Goal: Communication & Community: Answer question/provide support

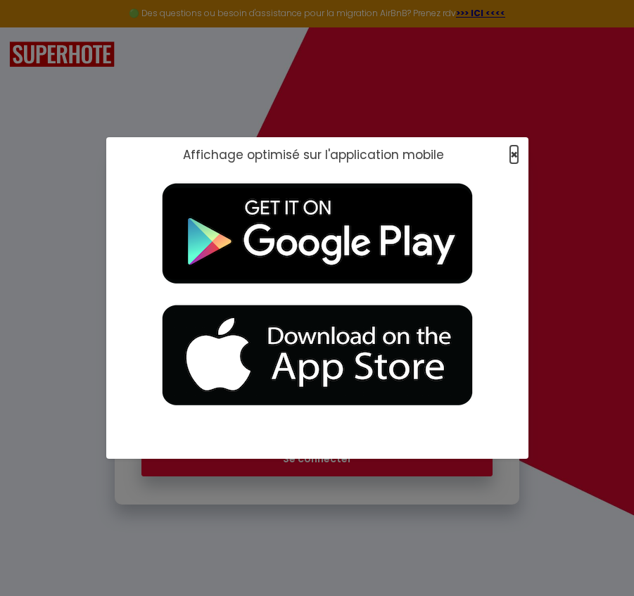
click at [510, 152] on span "×" at bounding box center [514, 155] width 8 height 18
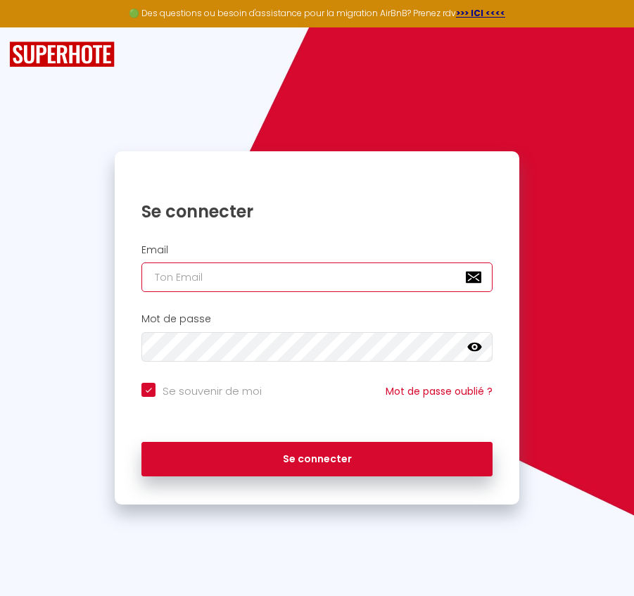
click at [280, 270] on input "email" at bounding box center [317, 278] width 351 height 30
paste input "[PERSON_NAME][EMAIL_ADDRESS][PERSON_NAME][DOMAIN_NAME]"
type input "[PERSON_NAME][EMAIL_ADDRESS][PERSON_NAME][DOMAIN_NAME]"
checkbox input "true"
type input "[PERSON_NAME][EMAIL_ADDRESS][PERSON_NAME][DOMAIN_NAME]"
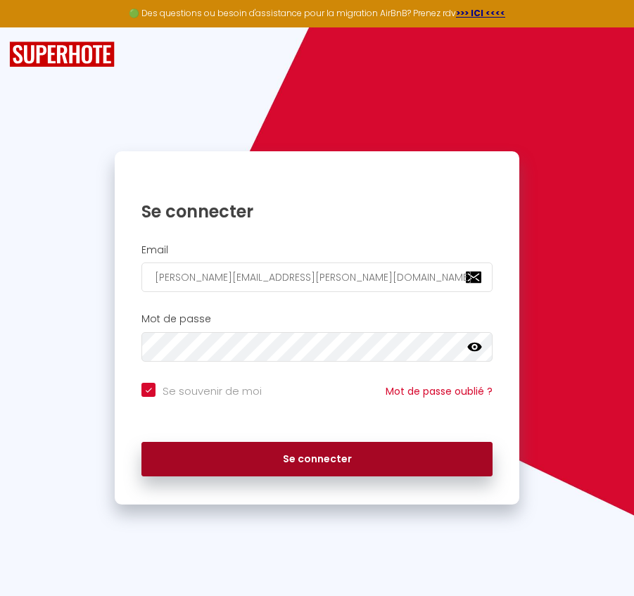
click at [291, 467] on button "Se connecter" at bounding box center [317, 459] width 351 height 35
checkbox input "true"
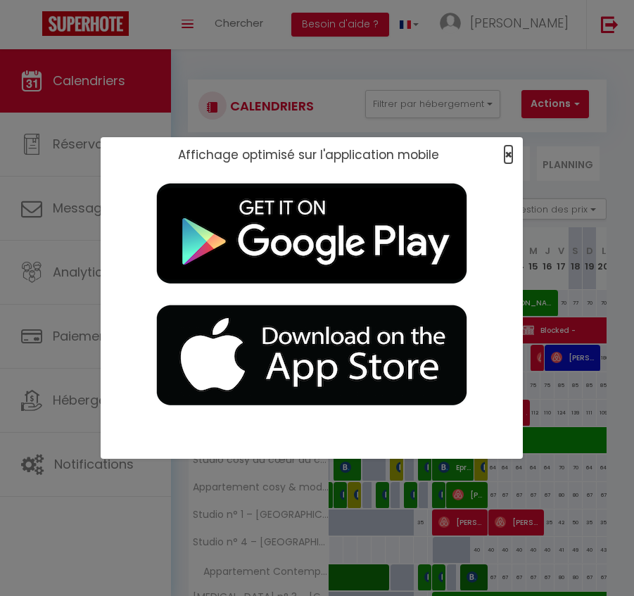
click at [507, 149] on span "×" at bounding box center [509, 155] width 8 height 18
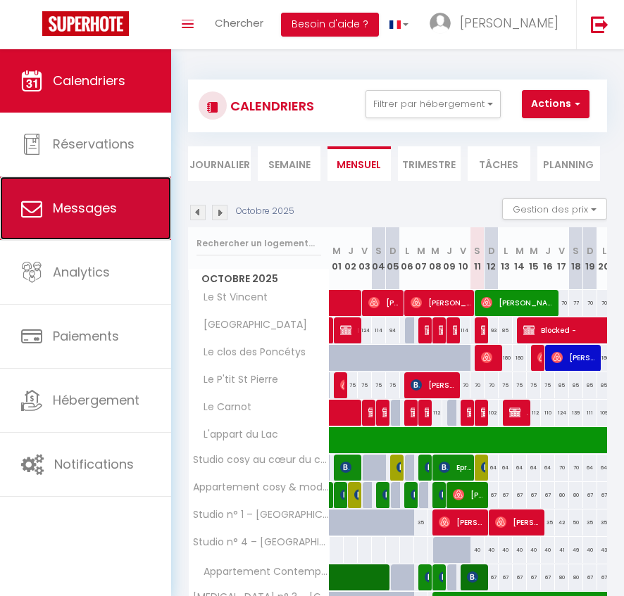
click at [96, 229] on link "Messages" at bounding box center [85, 208] width 171 height 63
select select "message"
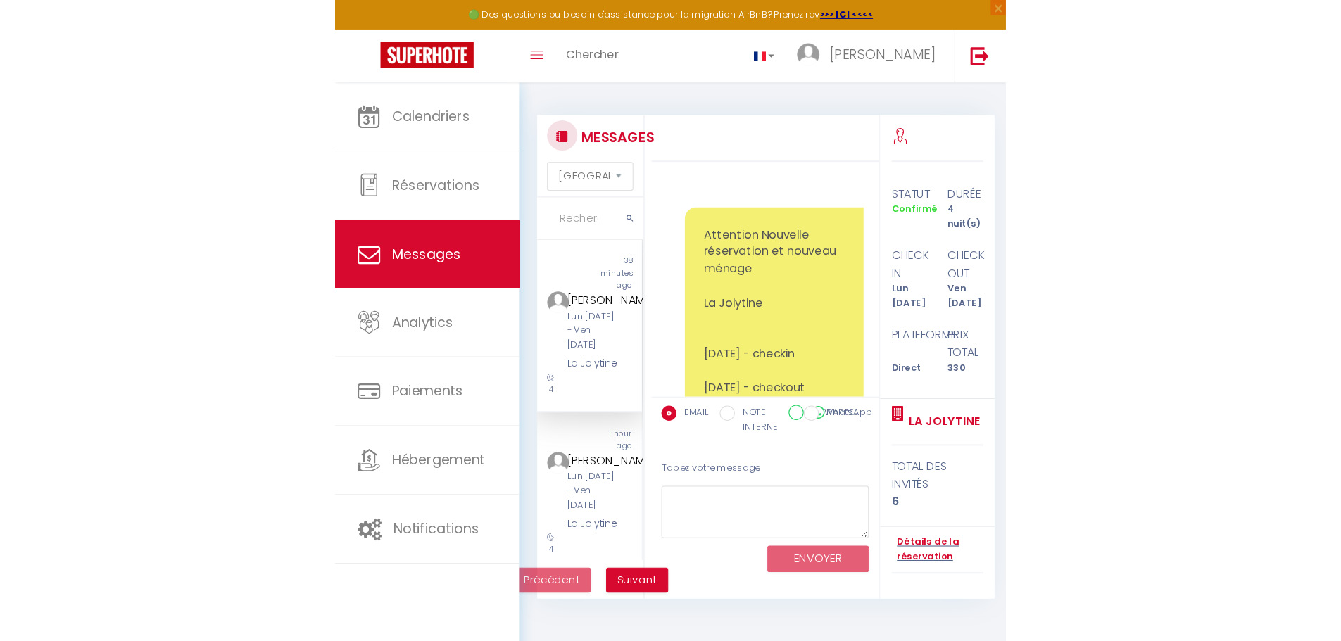
scroll to position [3016, 0]
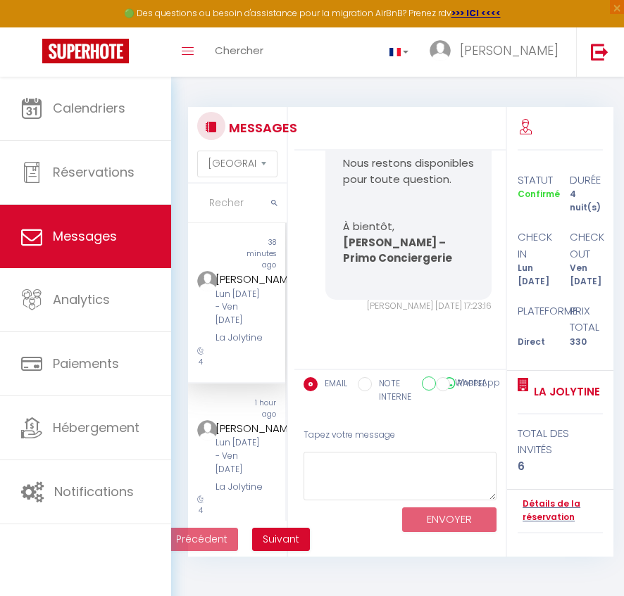
click at [369, 381] on input "NOTE INTERNE" at bounding box center [365, 384] width 14 height 14
radio input "true"
radio input "false"
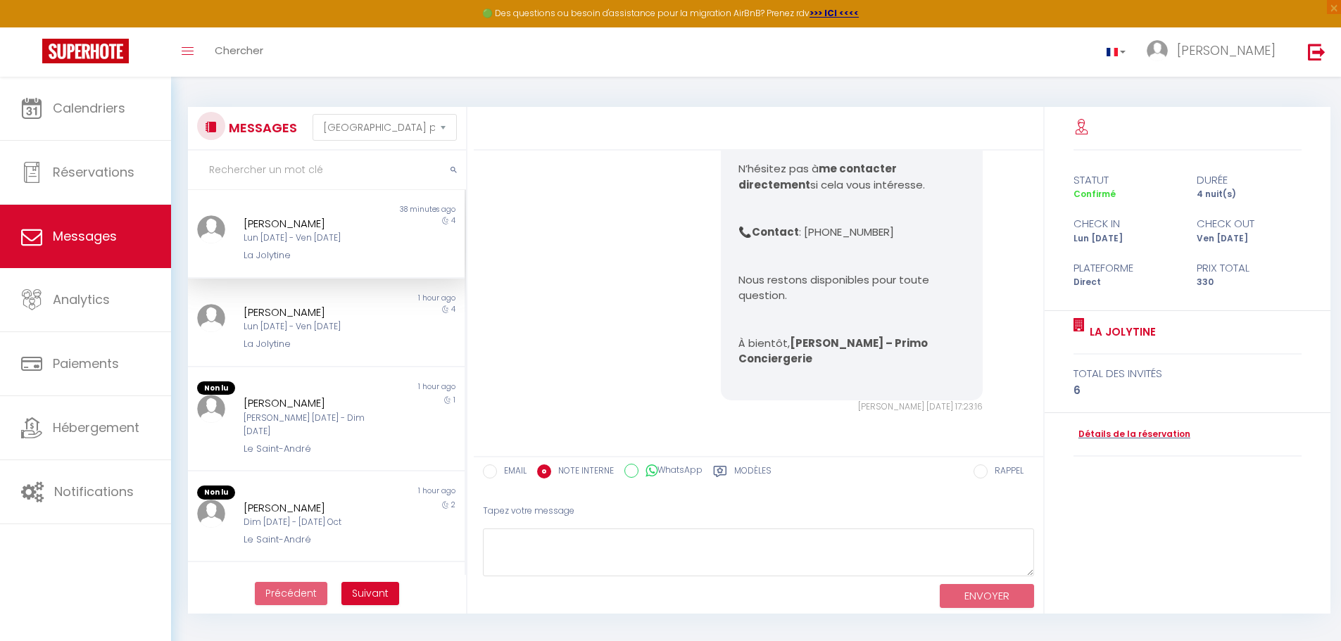
scroll to position [2064, 0]
click at [555, 566] on textarea at bounding box center [758, 553] width 551 height 49
paste textarea "Monsieur [PERSON_NAME] souhaite que vous le rappeliez. Il souhaite votre aide c…"
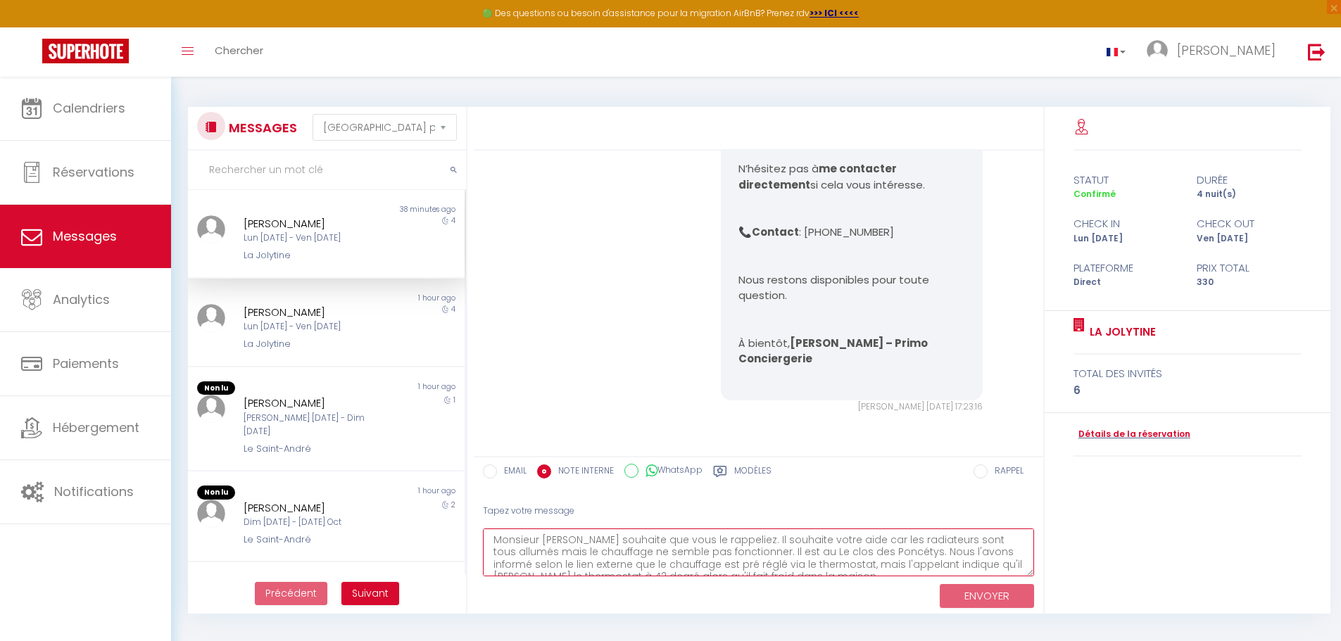
scroll to position [8, 0]
click at [548, 542] on textarea "Monsieur [PERSON_NAME] souhaite que vous le rappeliez. Il souhaite votre aide c…" at bounding box center [758, 553] width 551 height 49
click at [582, 532] on textarea "Monsieur [PERSON_NAME] souhaite que vous le rappeliez. Il souhaite votre aide c…" at bounding box center [758, 553] width 551 height 49
paste textarea "[PHONE_NUMBER]"
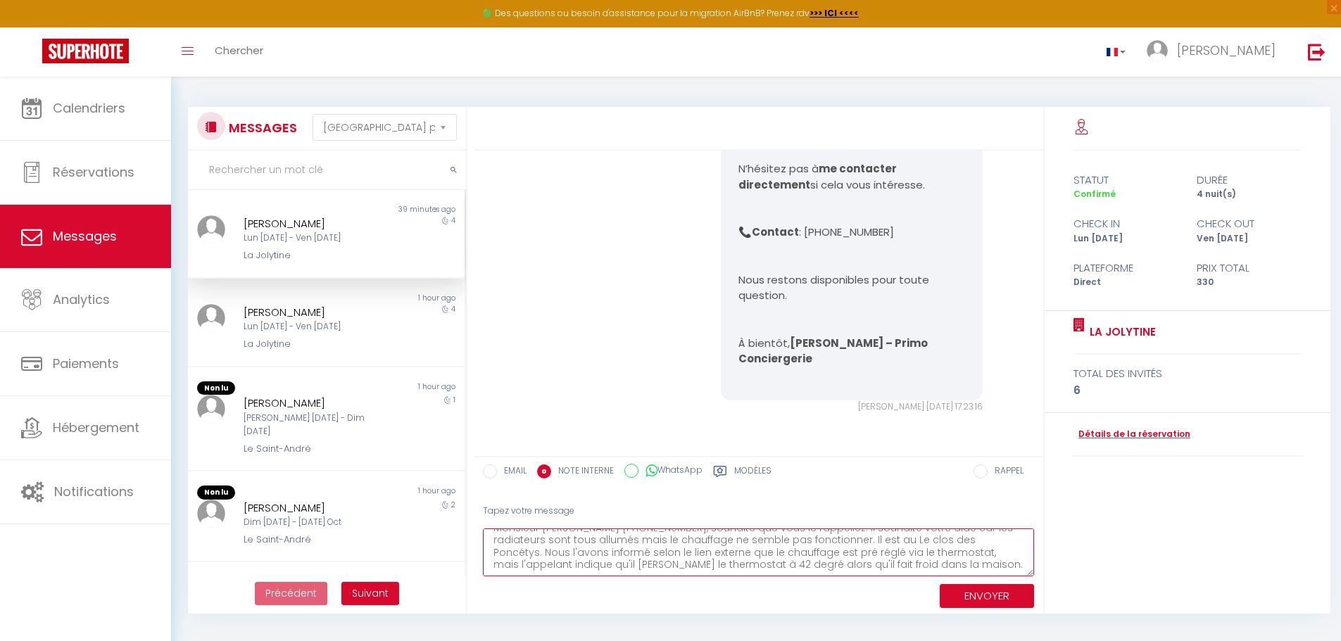
click at [634, 566] on textarea "Monsieur [PERSON_NAME] [PHONE_NUMBER], souhaite que vous le rappeliez. Il souha…" at bounding box center [758, 553] width 551 height 49
type textarea "Monsieur [PERSON_NAME] [PHONE_NUMBER], souhaite que vous le rappeliez. Il souha…"
click at [634, 596] on button "ENVOYER" at bounding box center [987, 596] width 94 height 25
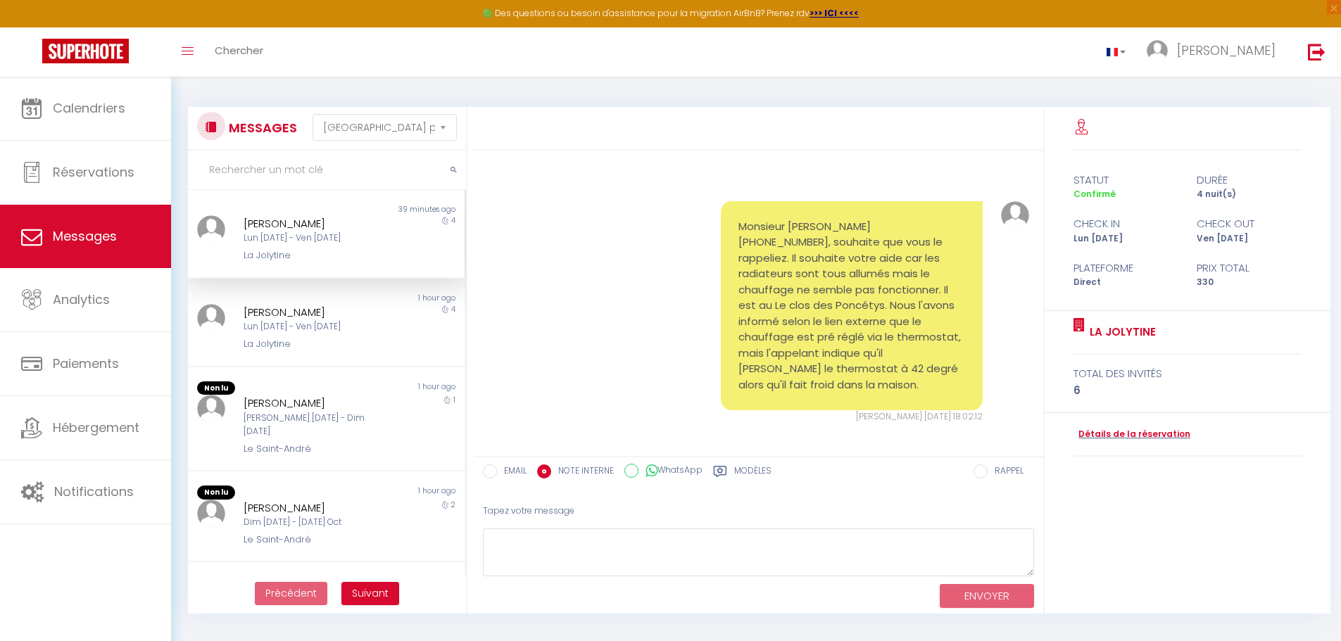
scroll to position [2328, 0]
